Goal: Task Accomplishment & Management: Manage account settings

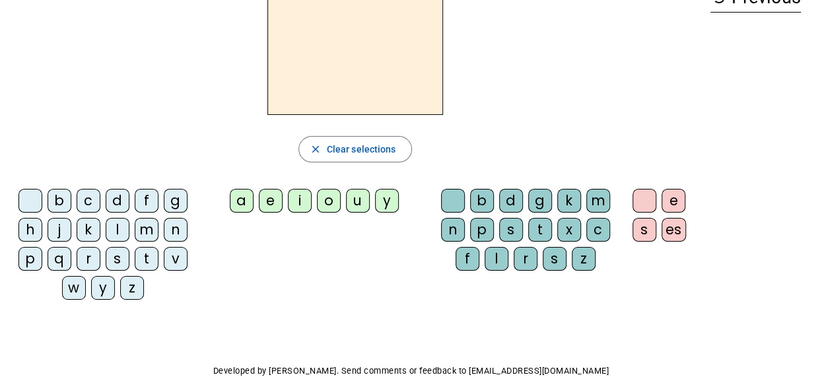
scroll to position [87, 0]
click at [246, 201] on div "a" at bounding box center [242, 200] width 24 height 24
click at [77, 198] on div "c" at bounding box center [89, 200] width 24 height 24
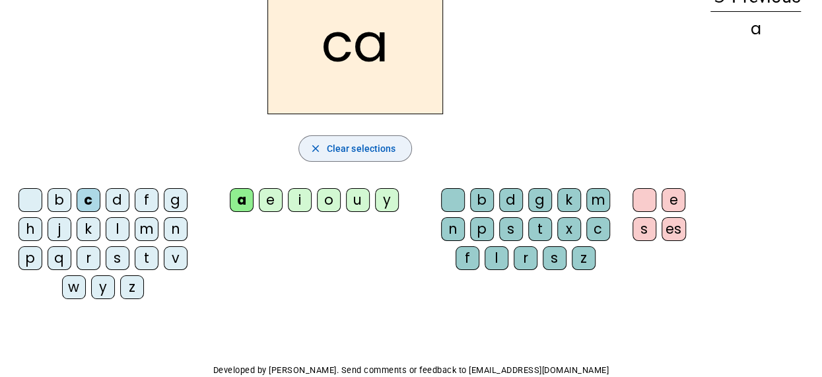
click at [386, 143] on span "Clear selections" at bounding box center [361, 149] width 69 height 16
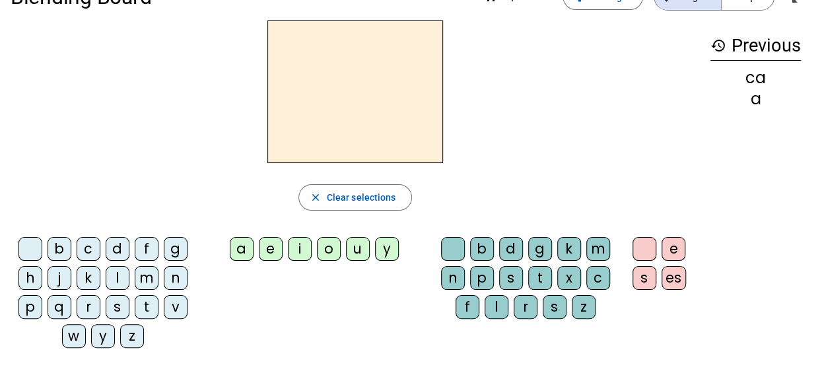
scroll to position [46, 0]
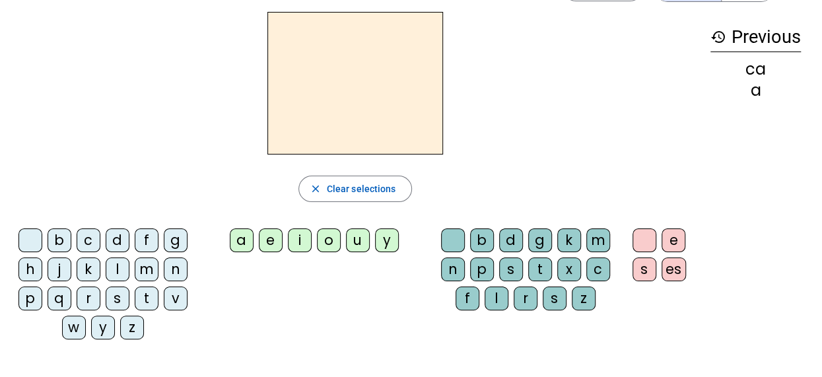
click at [62, 238] on div "b" at bounding box center [60, 241] width 24 height 24
click at [236, 249] on div "a" at bounding box center [242, 241] width 24 height 24
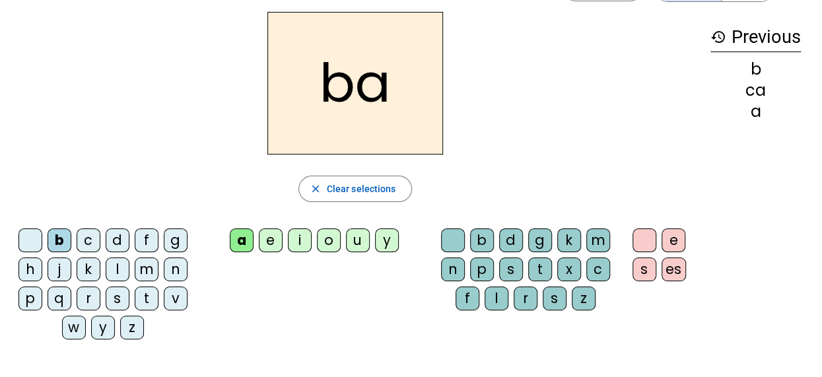
click at [487, 240] on div "b" at bounding box center [482, 241] width 24 height 24
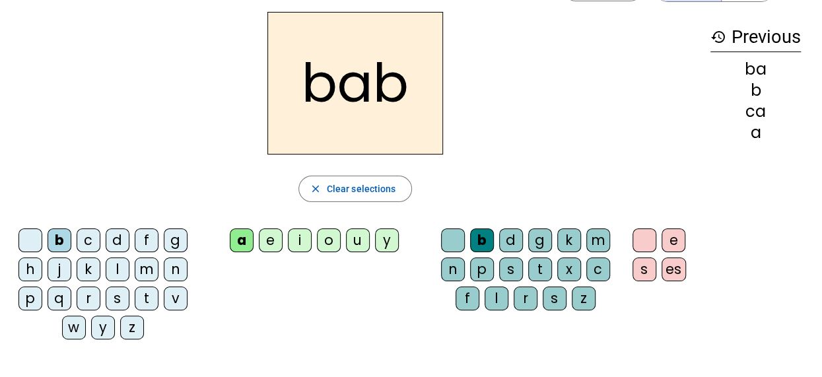
click at [671, 242] on div "e" at bounding box center [674, 241] width 24 height 24
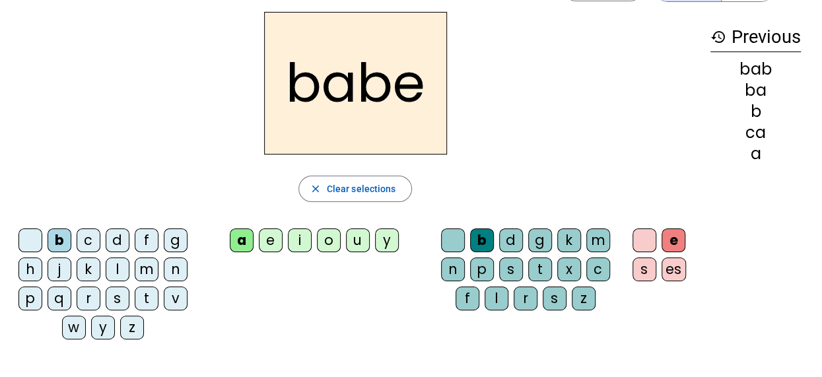
scroll to position [0, 0]
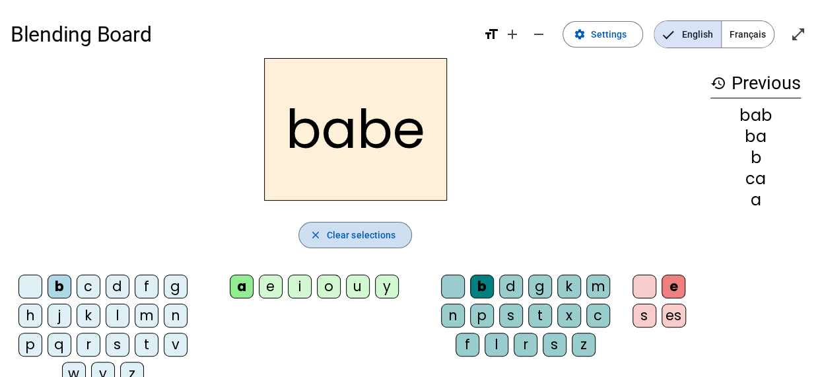
click at [367, 231] on span "Clear selections" at bounding box center [361, 235] width 69 height 16
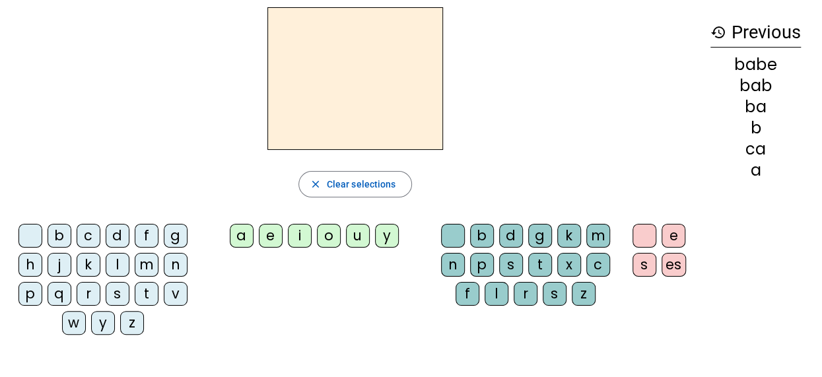
scroll to position [52, 0]
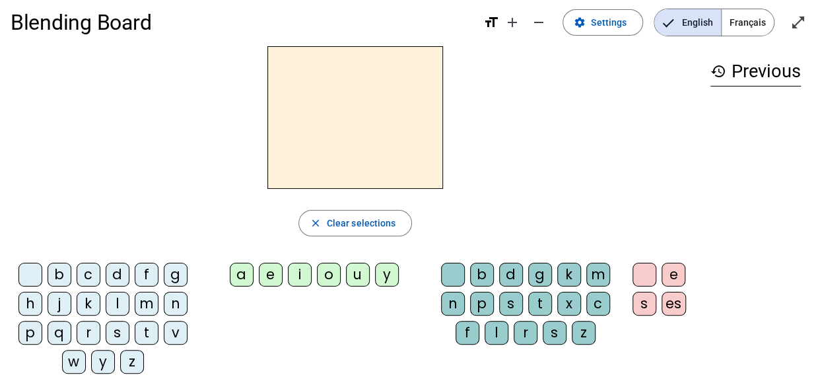
scroll to position [11, 0]
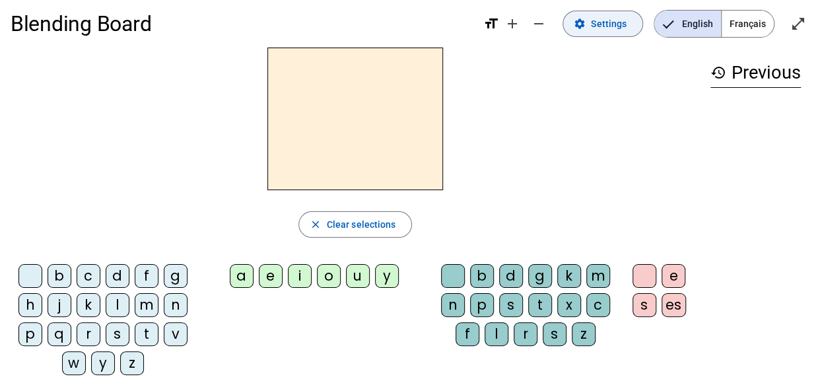
click at [618, 18] on span "Settings" at bounding box center [609, 24] width 36 height 16
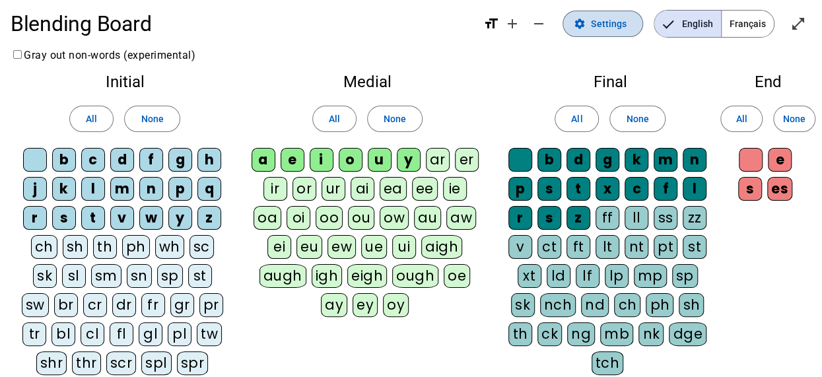
click at [607, 17] on span "Settings" at bounding box center [609, 24] width 36 height 16
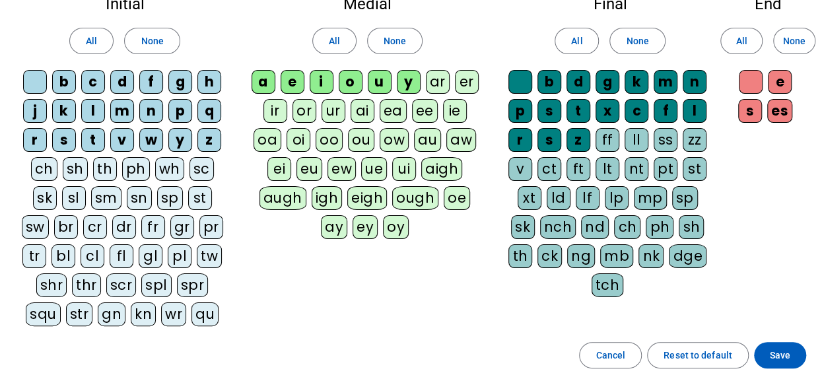
scroll to position [214, 0]
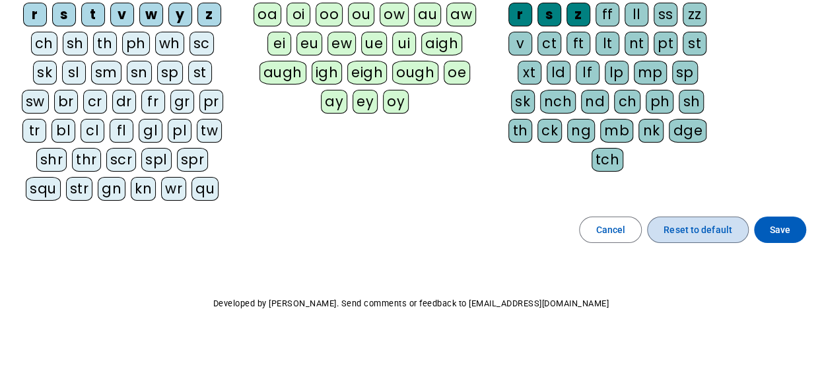
click at [670, 232] on span "Reset to default" at bounding box center [698, 230] width 69 height 16
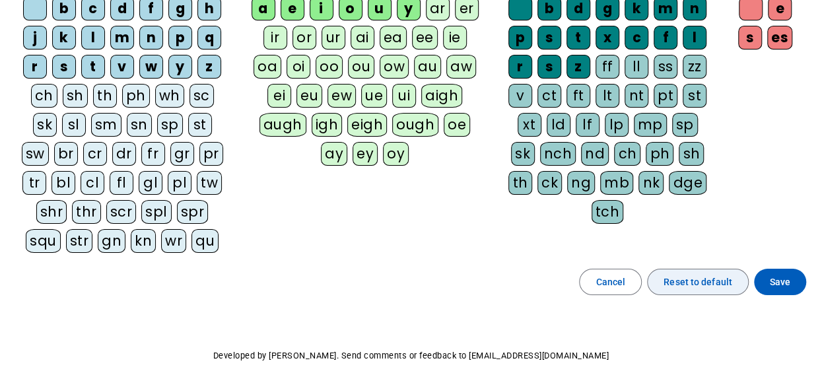
scroll to position [160, 0]
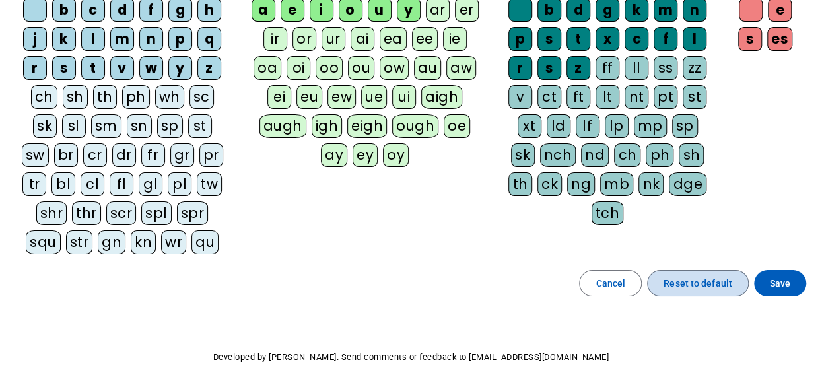
click at [674, 275] on span "Reset to default" at bounding box center [698, 283] width 69 height 16
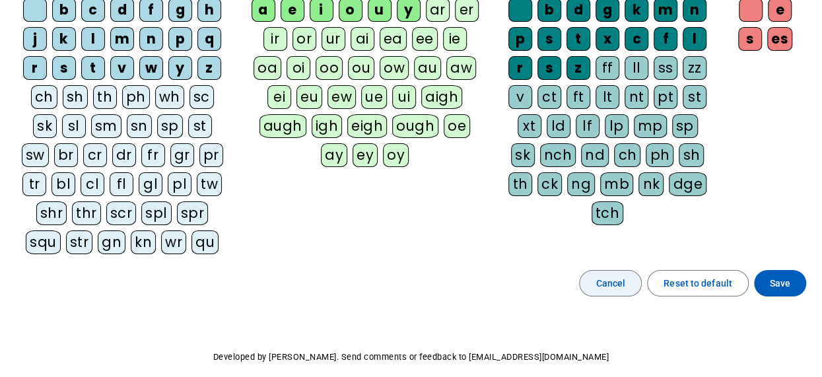
click at [637, 274] on span at bounding box center [610, 283] width 61 height 32
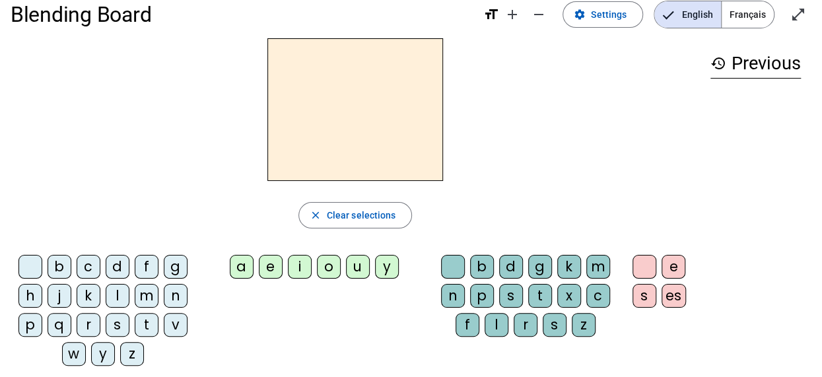
scroll to position [4, 0]
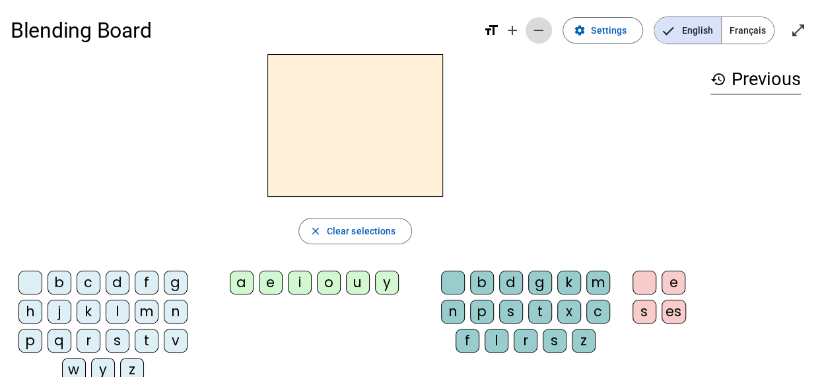
click at [542, 31] on mat-icon "remove" at bounding box center [539, 30] width 16 height 16
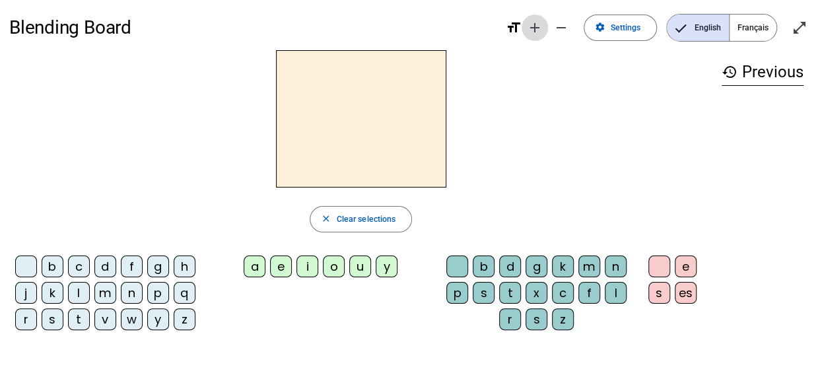
click at [542, 31] on mat-icon "add" at bounding box center [535, 28] width 16 height 16
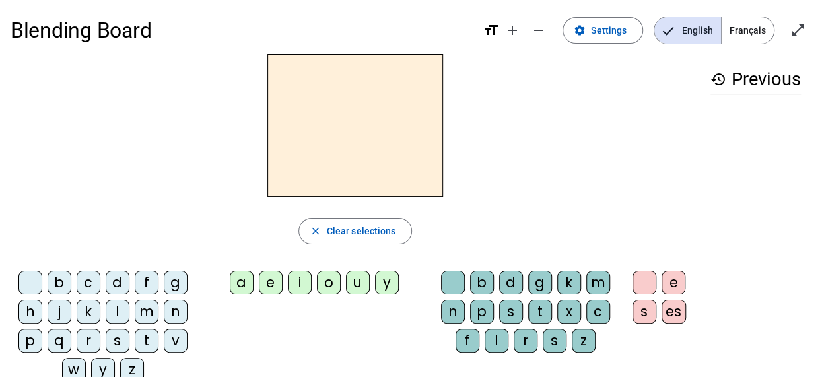
click at [559, 25] on div "Blending Board format_size add remove settings Settings English Français open_i…" at bounding box center [411, 31] width 801 height 48
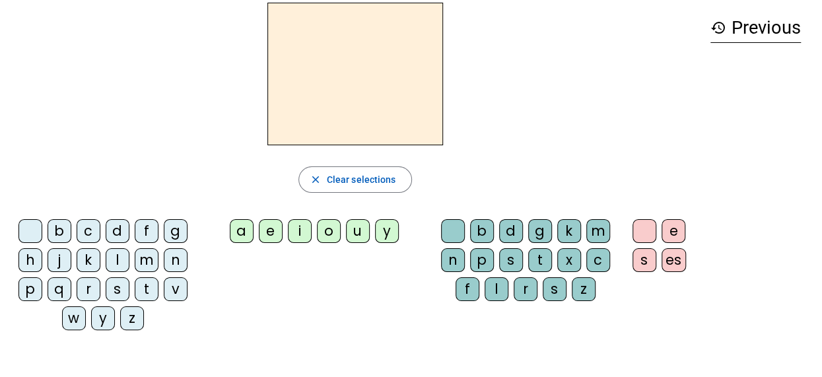
scroll to position [42, 0]
